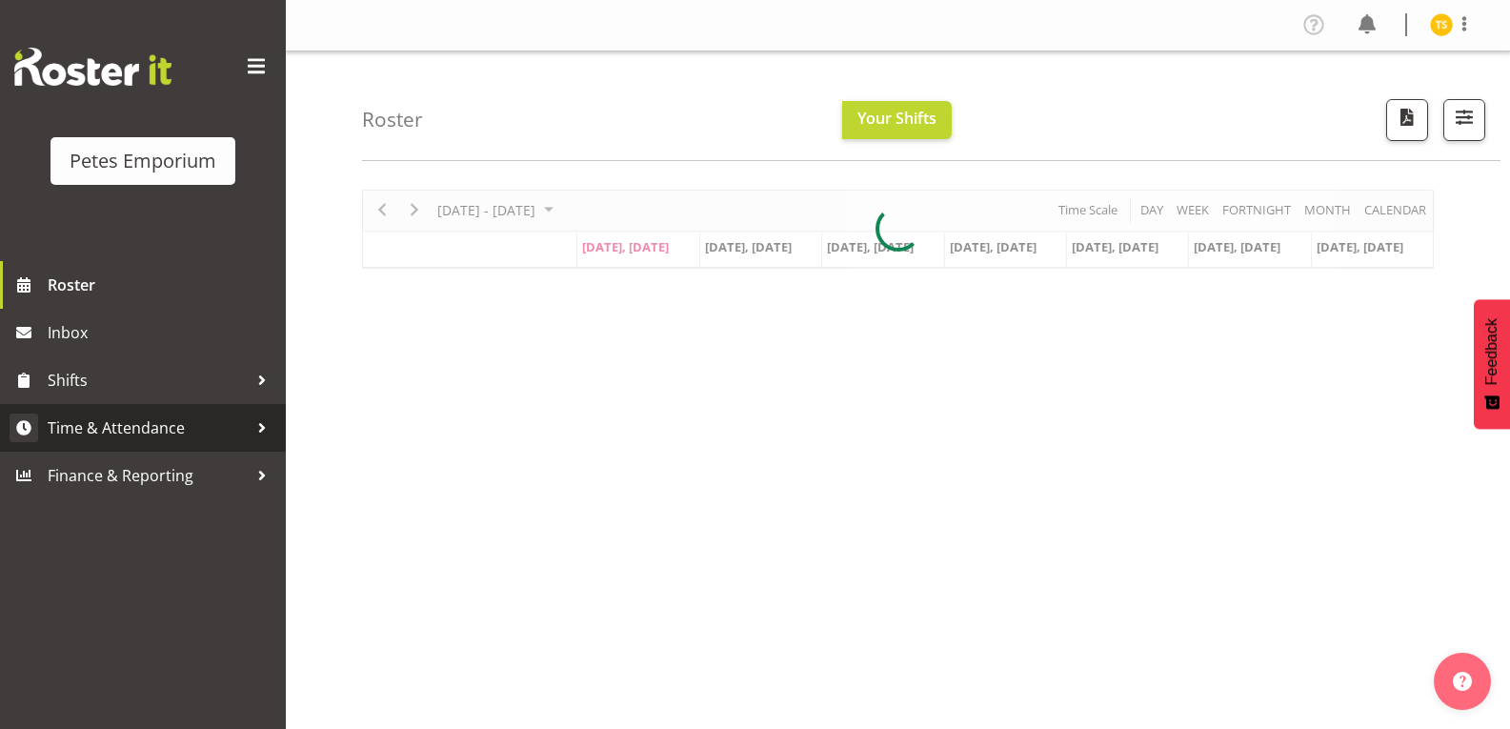
click at [145, 435] on span "Time & Attendance" at bounding box center [148, 427] width 200 height 29
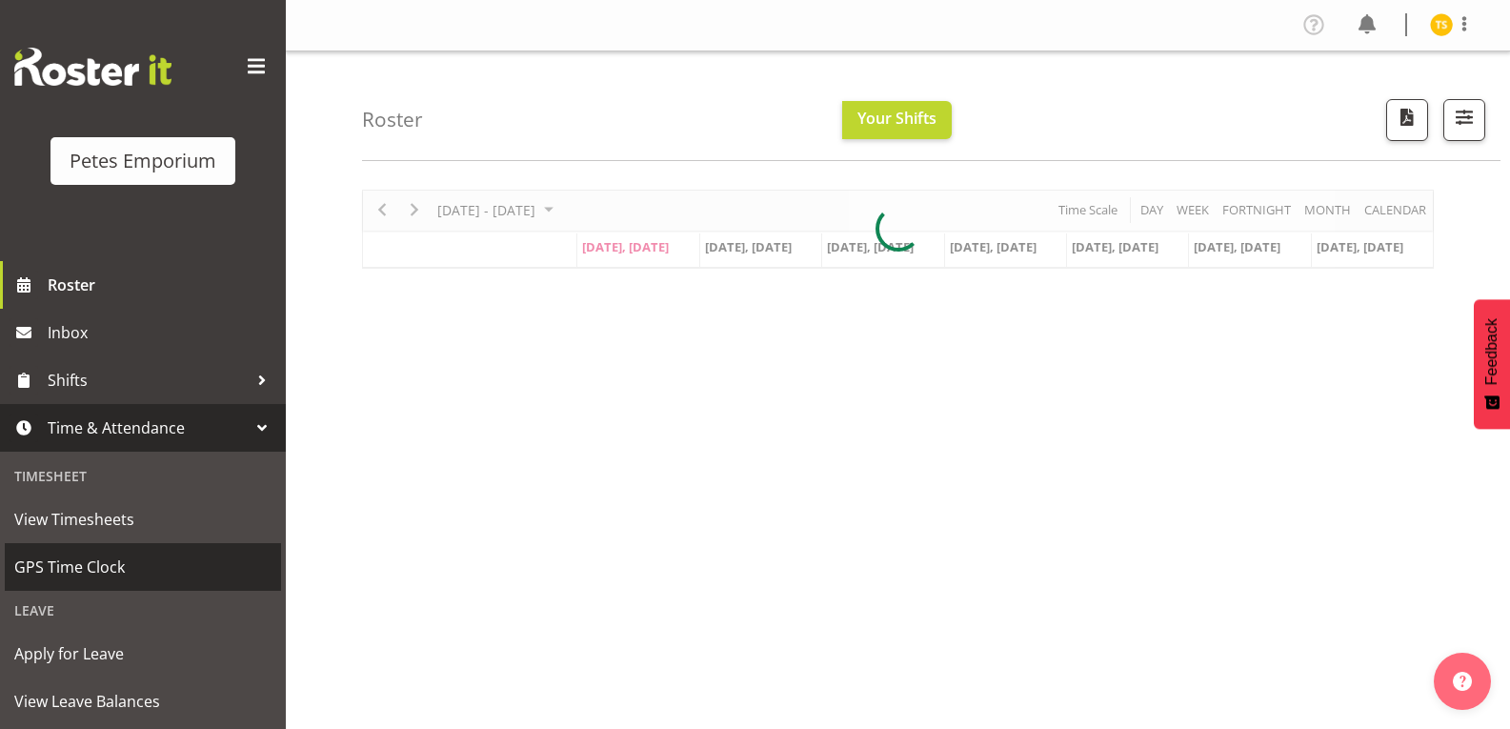
click at [106, 581] on span "GPS Time Clock" at bounding box center [142, 566] width 257 height 29
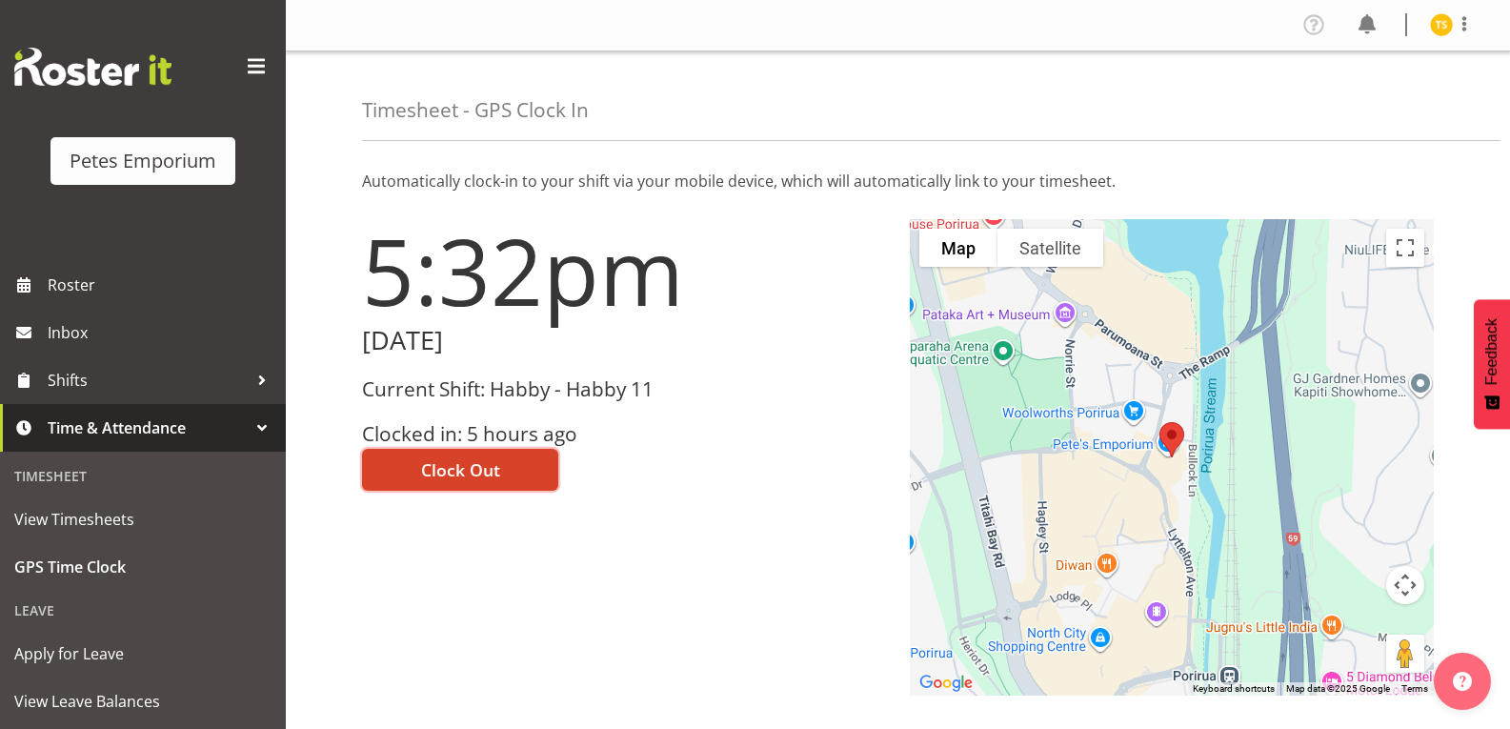
click at [474, 464] on span "Clock Out" at bounding box center [460, 469] width 79 height 25
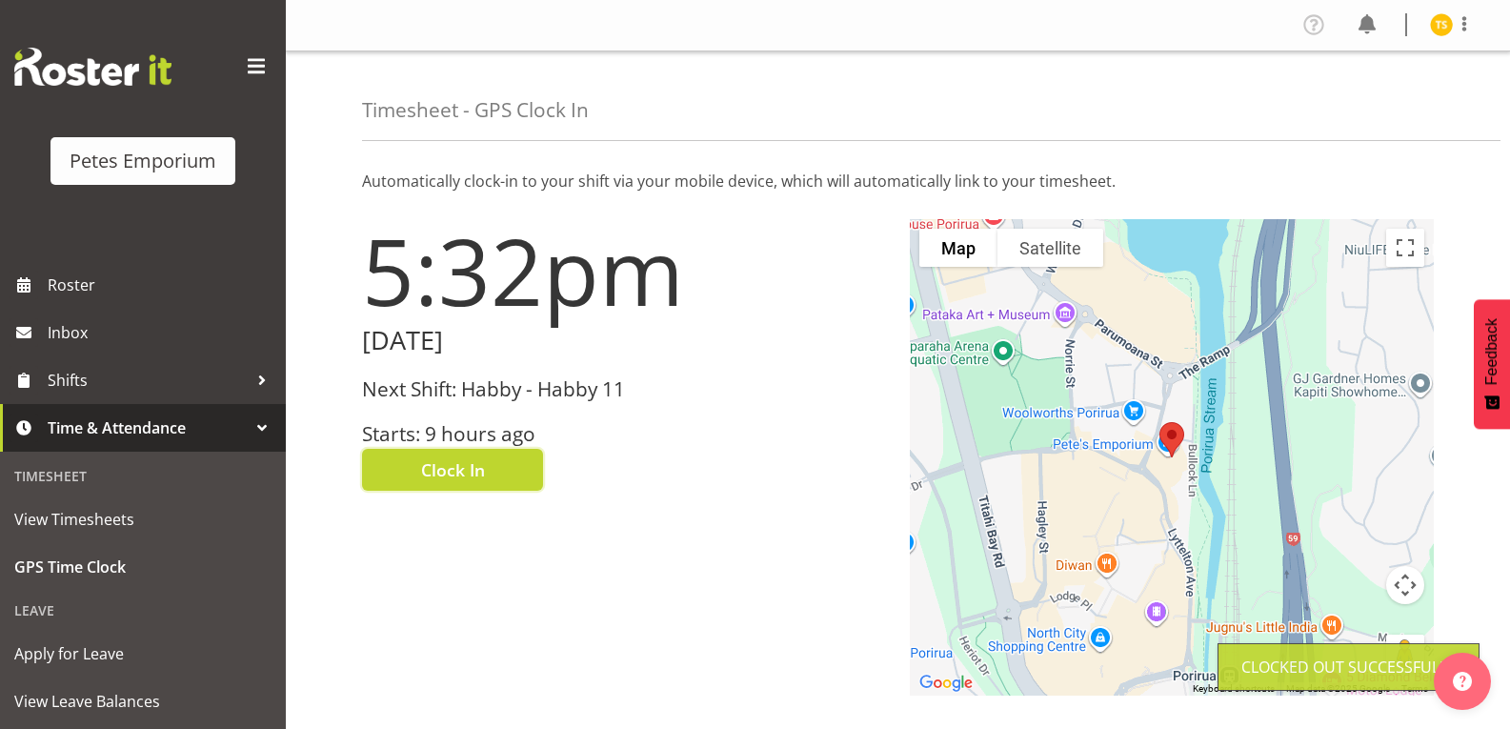
click at [1434, 24] on img at bounding box center [1441, 24] width 23 height 23
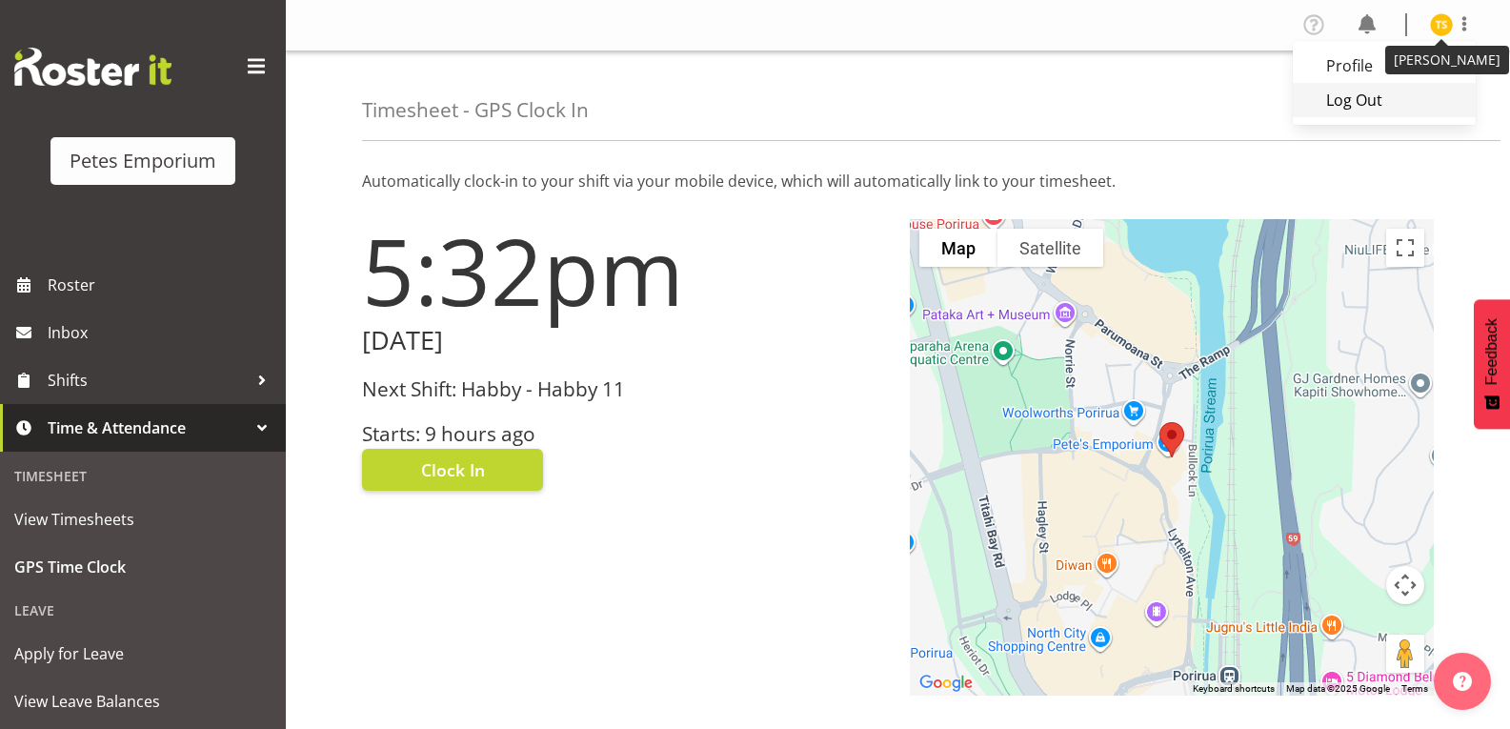
click at [1361, 106] on link "Log Out" at bounding box center [1384, 100] width 183 height 34
